Goal: Navigation & Orientation: Find specific page/section

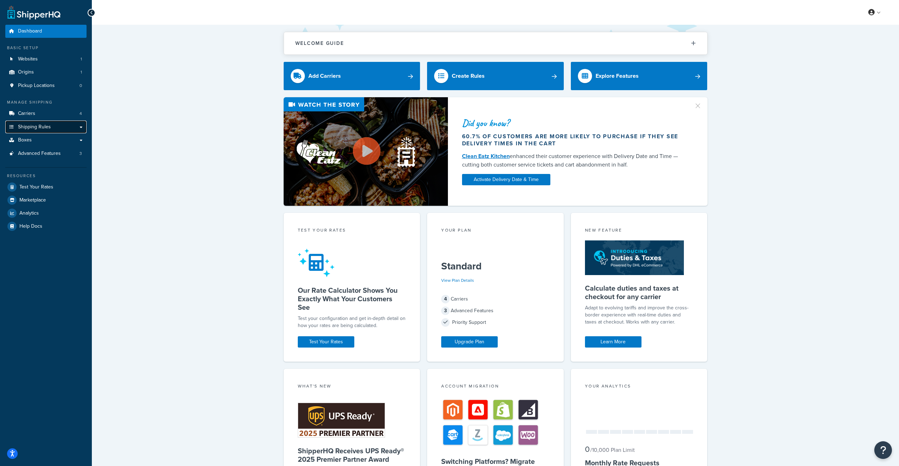
click at [59, 130] on link "Shipping Rules" at bounding box center [45, 126] width 81 height 13
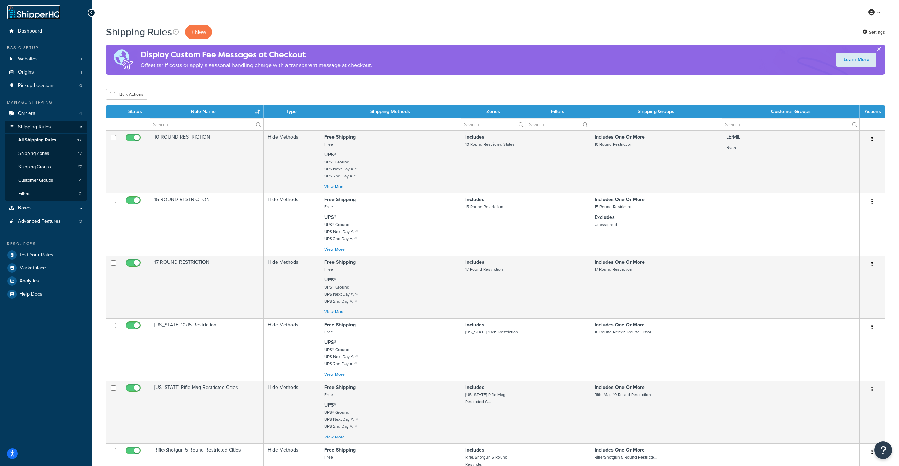
click at [40, 17] on link at bounding box center [33, 12] width 53 height 14
